Goal: Task Accomplishment & Management: Use online tool/utility

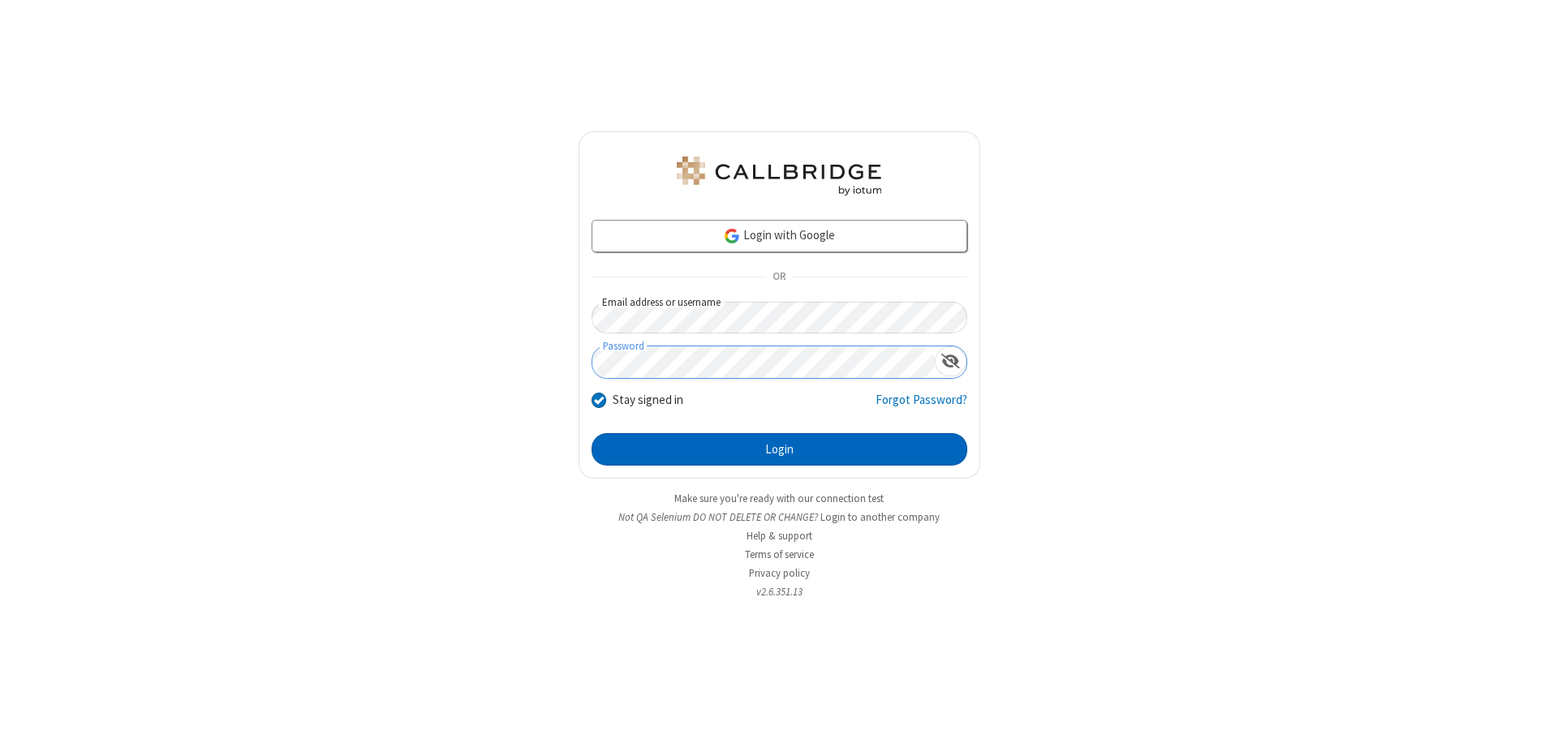
click at [779, 450] on button "Login" at bounding box center [780, 449] width 376 height 32
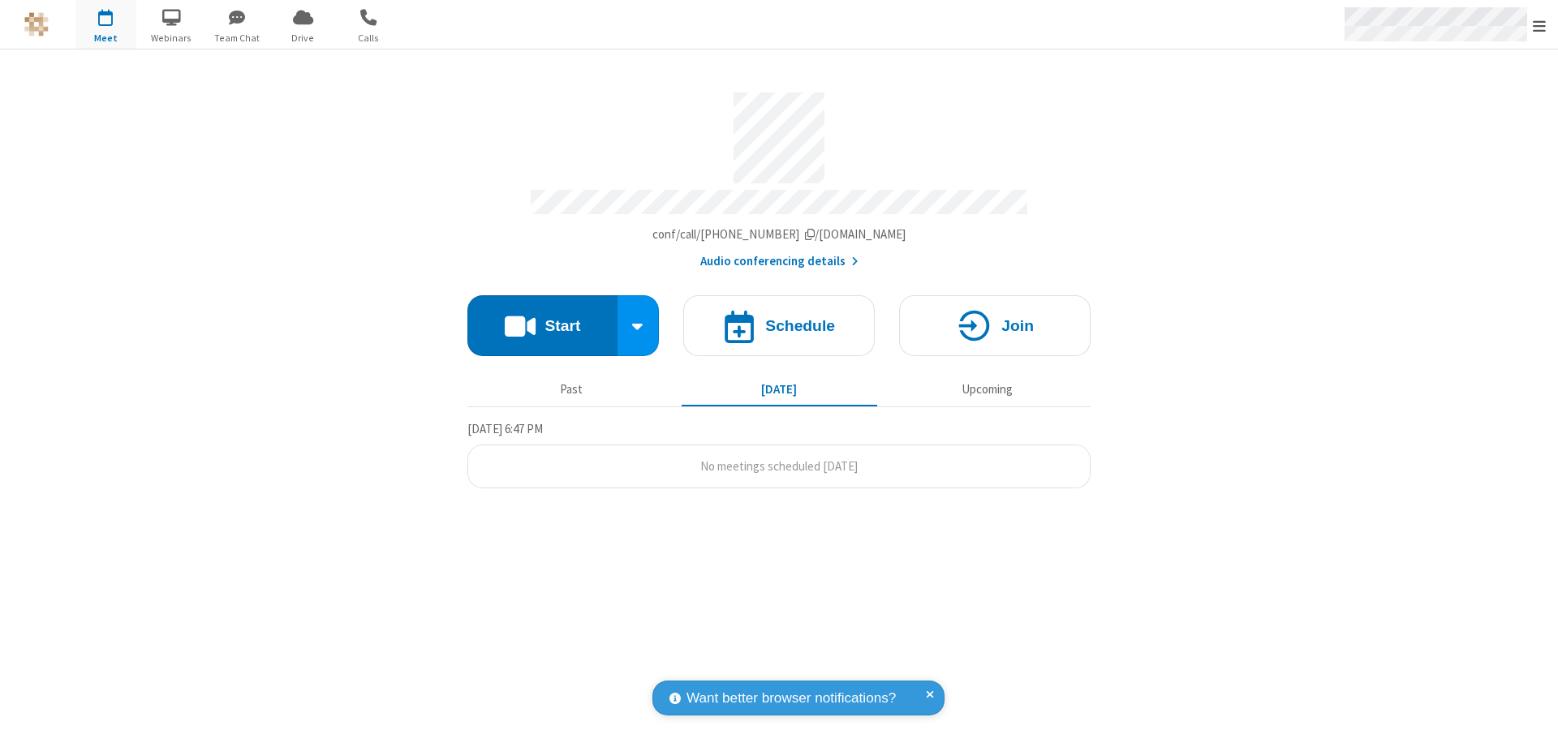
click at [1539, 25] on span "Open menu" at bounding box center [1539, 26] width 13 height 16
click at [303, 37] on span "Drive" at bounding box center [303, 38] width 61 height 15
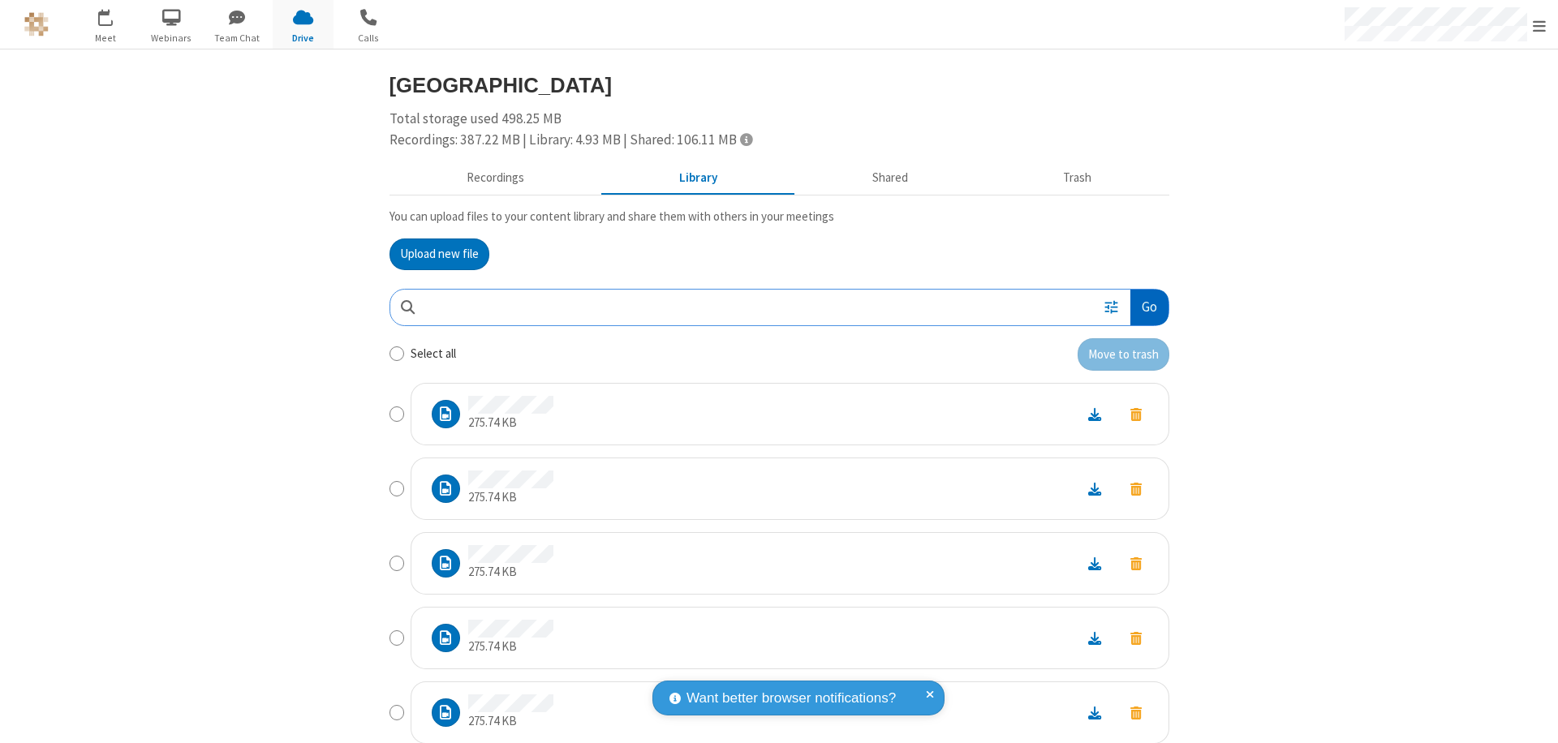
click at [1143, 307] on button "Go" at bounding box center [1148, 308] width 37 height 37
click at [433, 254] on button "Upload new file" at bounding box center [440, 255] width 100 height 32
